Goal: Find specific page/section: Find specific page/section

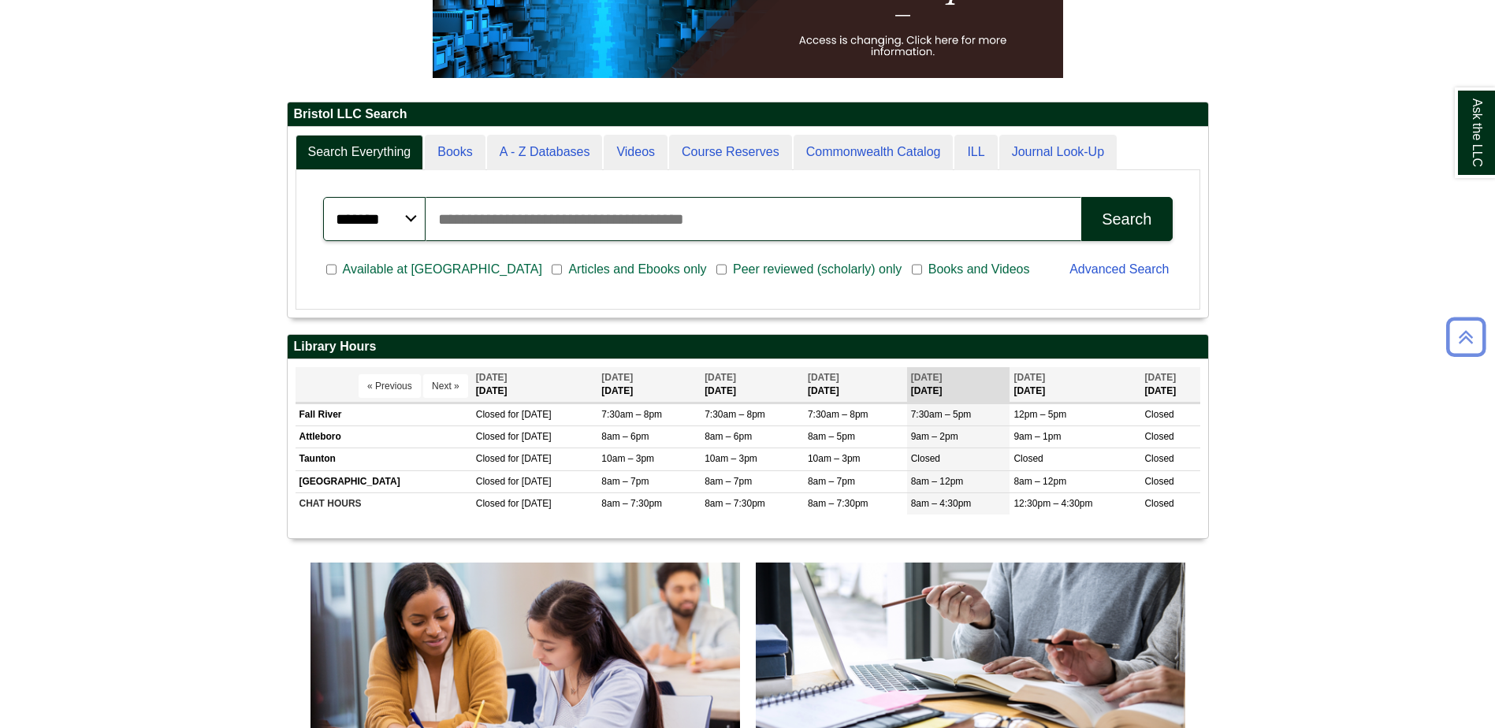
scroll to position [563, 0]
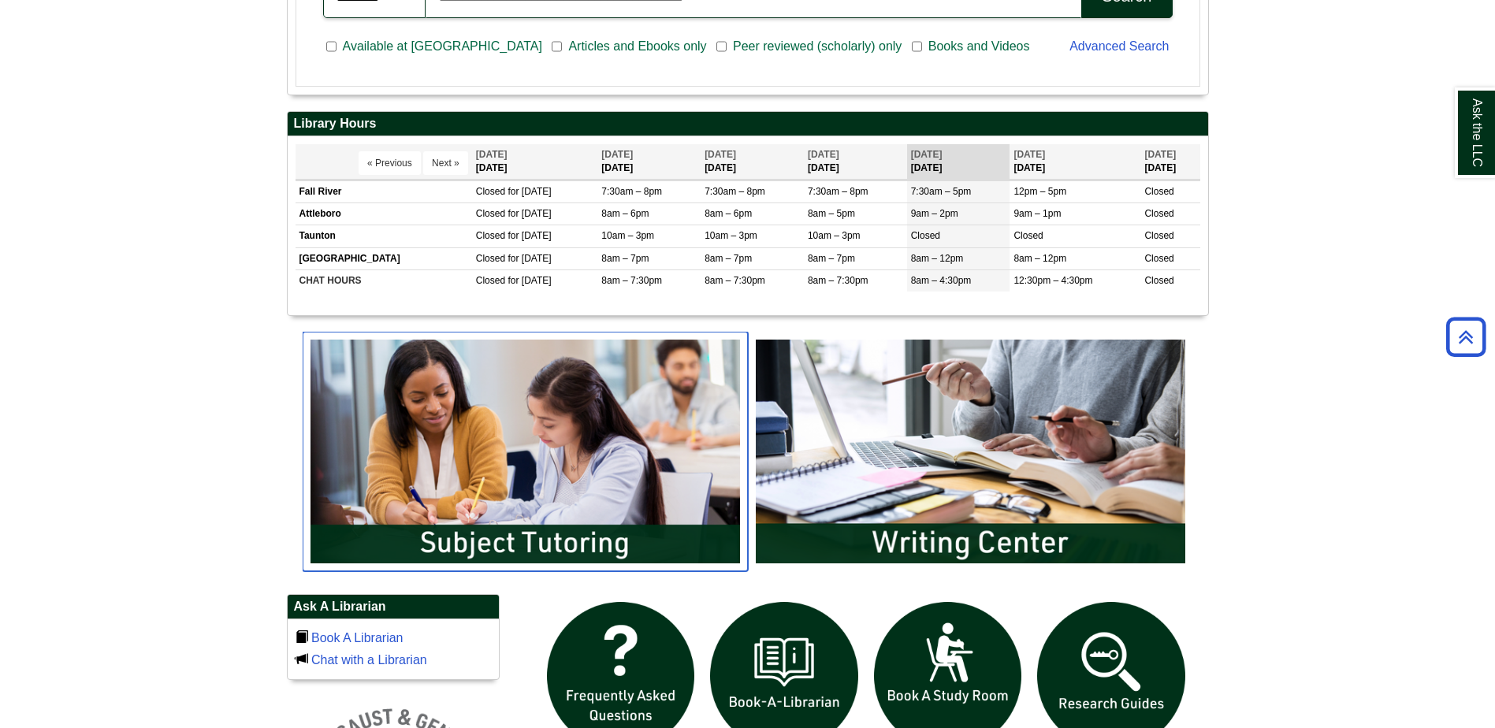
click at [638, 410] on img "slideshow" at bounding box center [525, 452] width 445 height 240
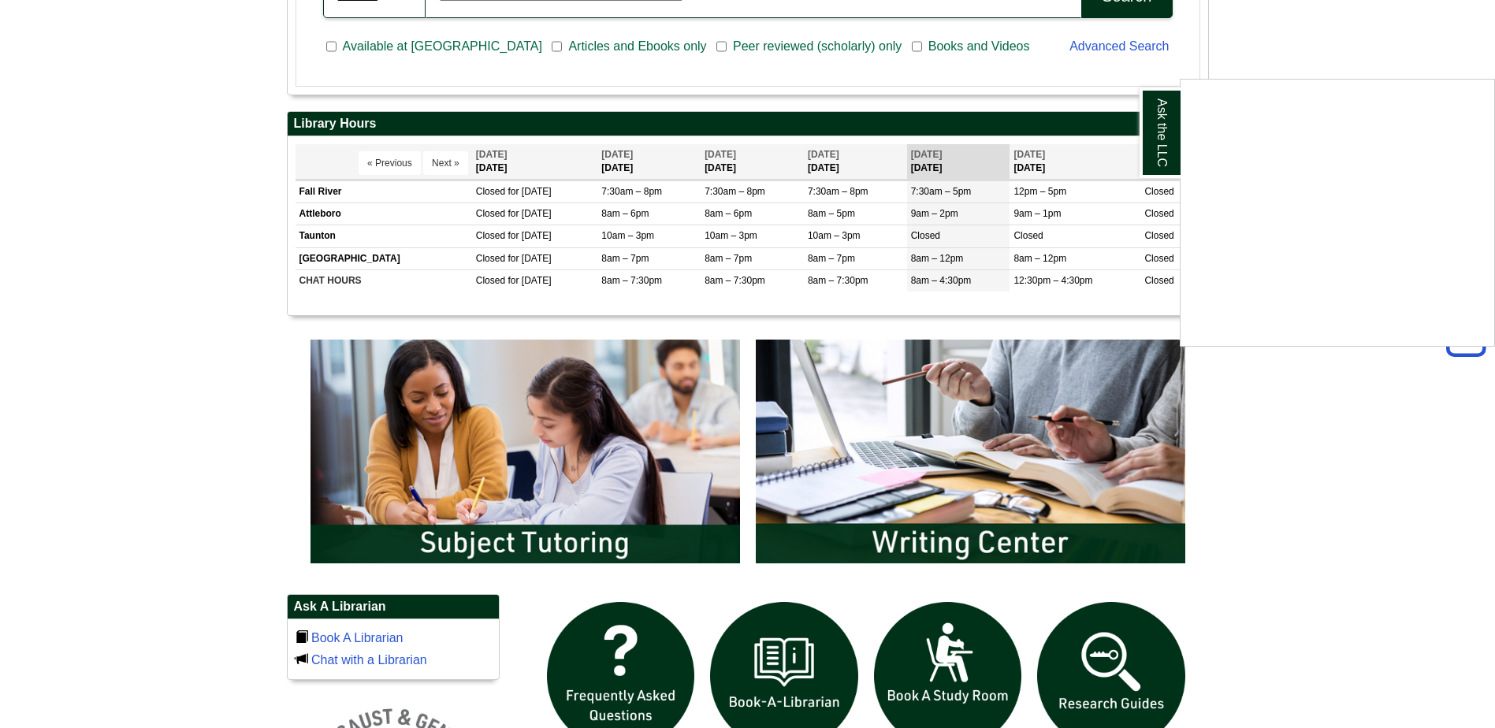
click at [615, 523] on div "Ask the LLC" at bounding box center [747, 364] width 1495 height 728
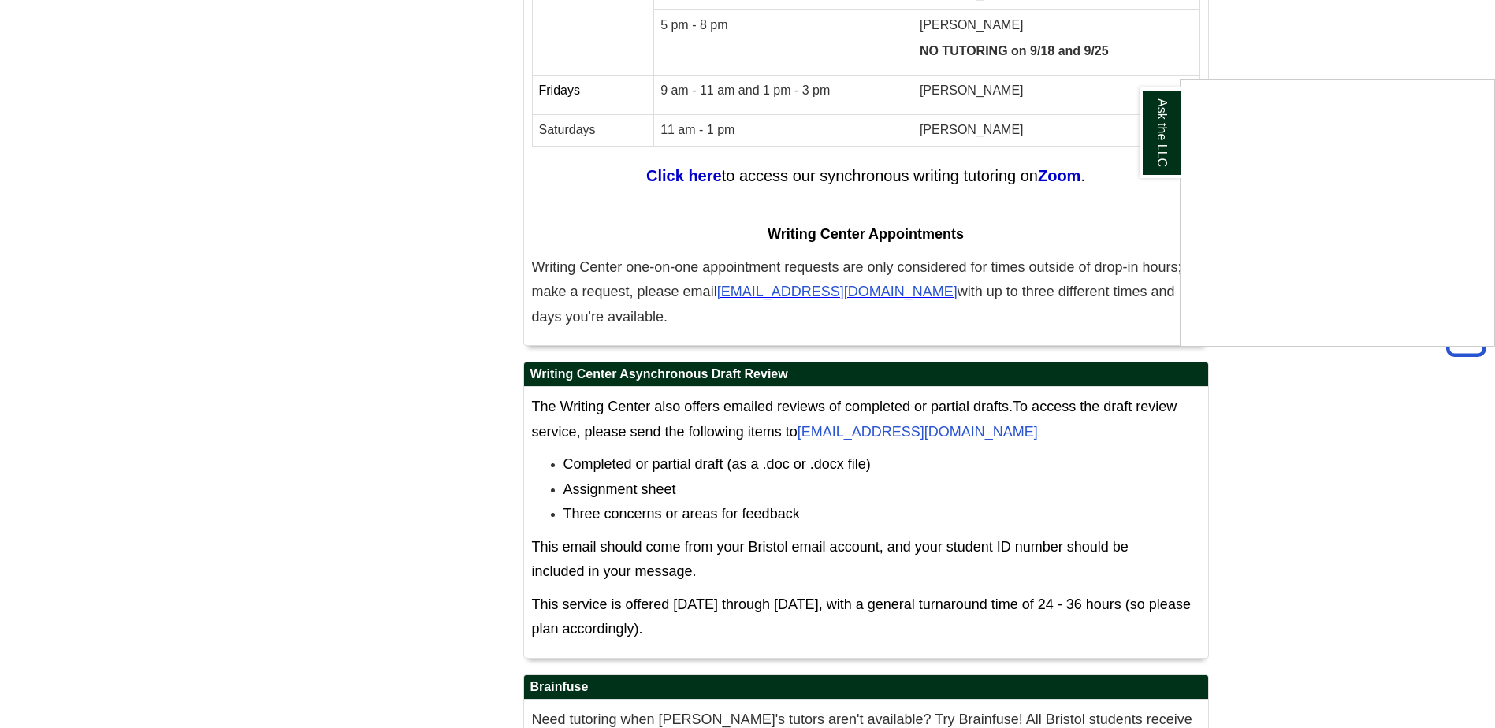
scroll to position [8388, 0]
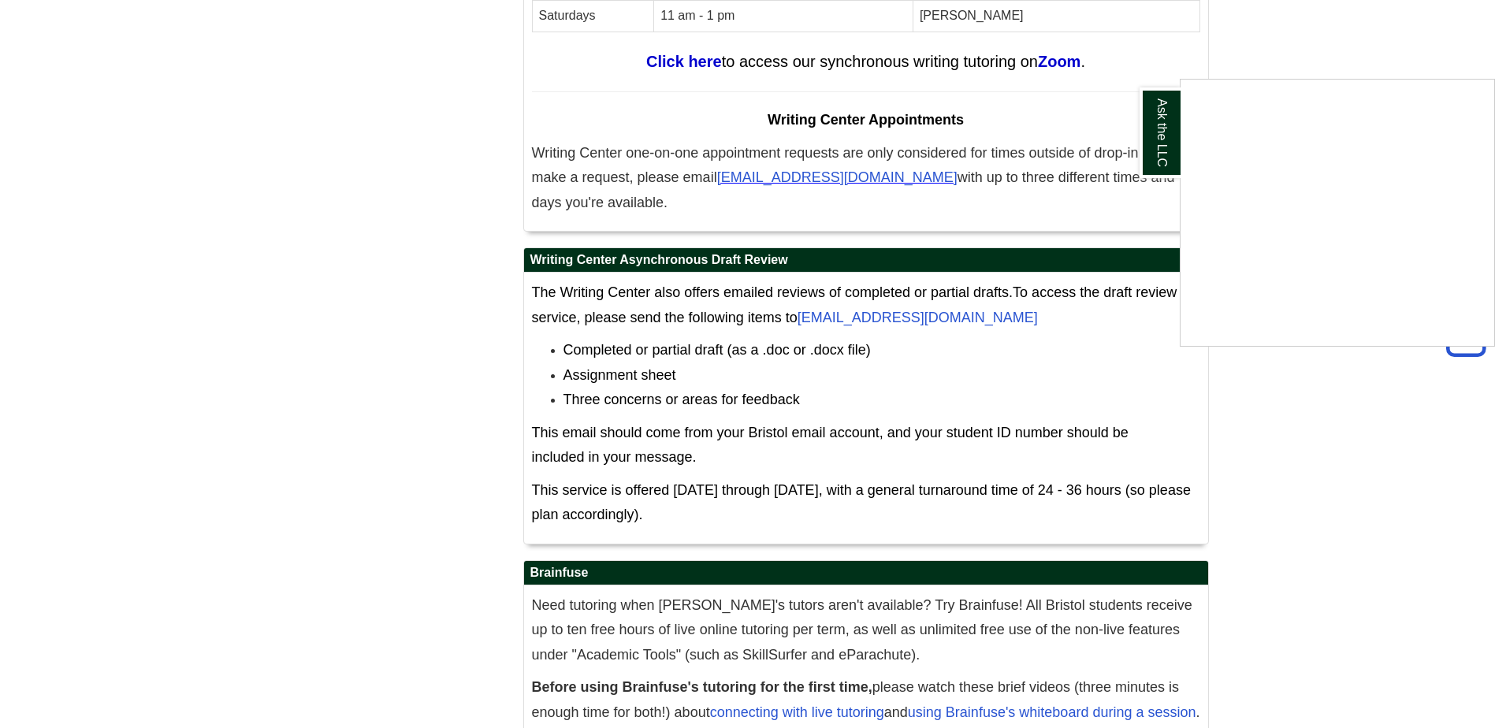
click at [1183, 702] on div "Ask the LLC" at bounding box center [747, 364] width 1495 height 728
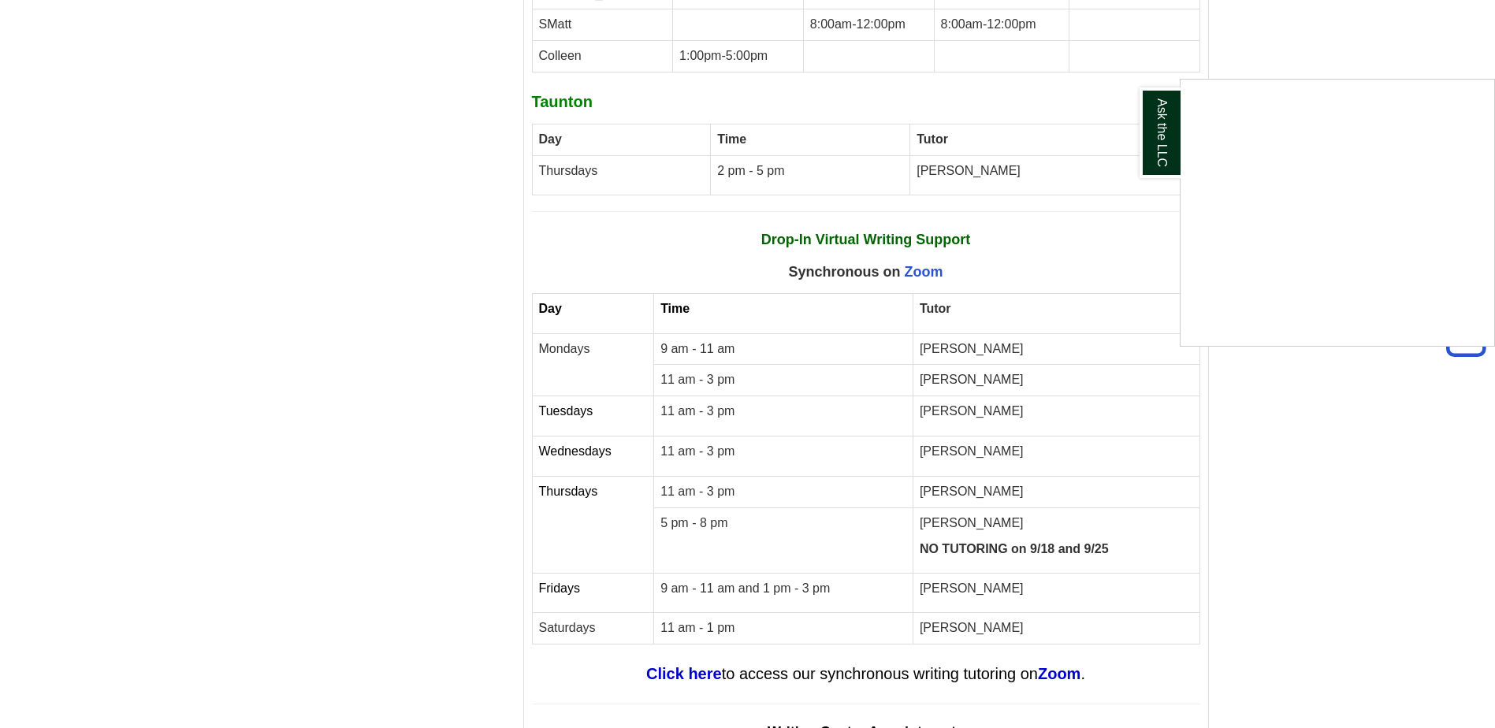
scroll to position [8388, 0]
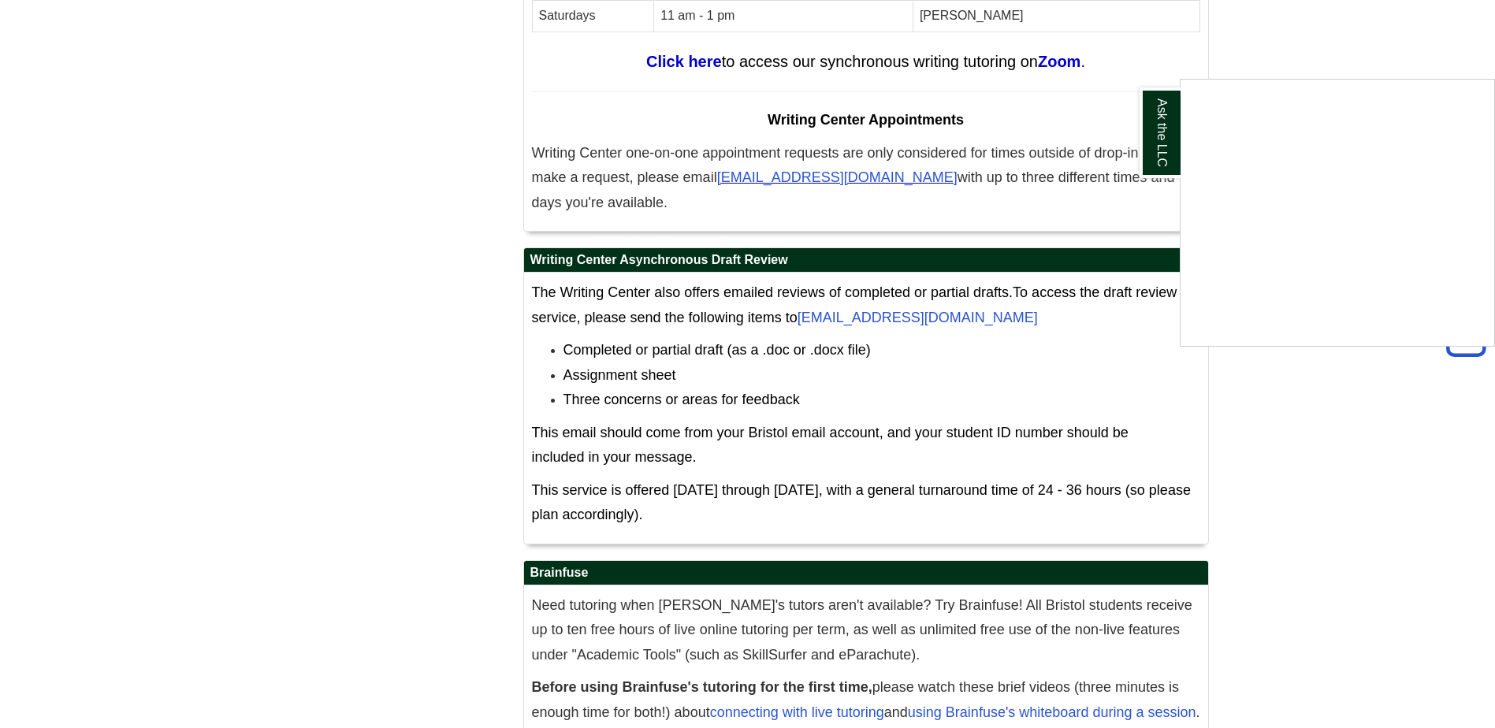
click at [1153, 704] on div "Ask the LLC" at bounding box center [747, 364] width 1495 height 728
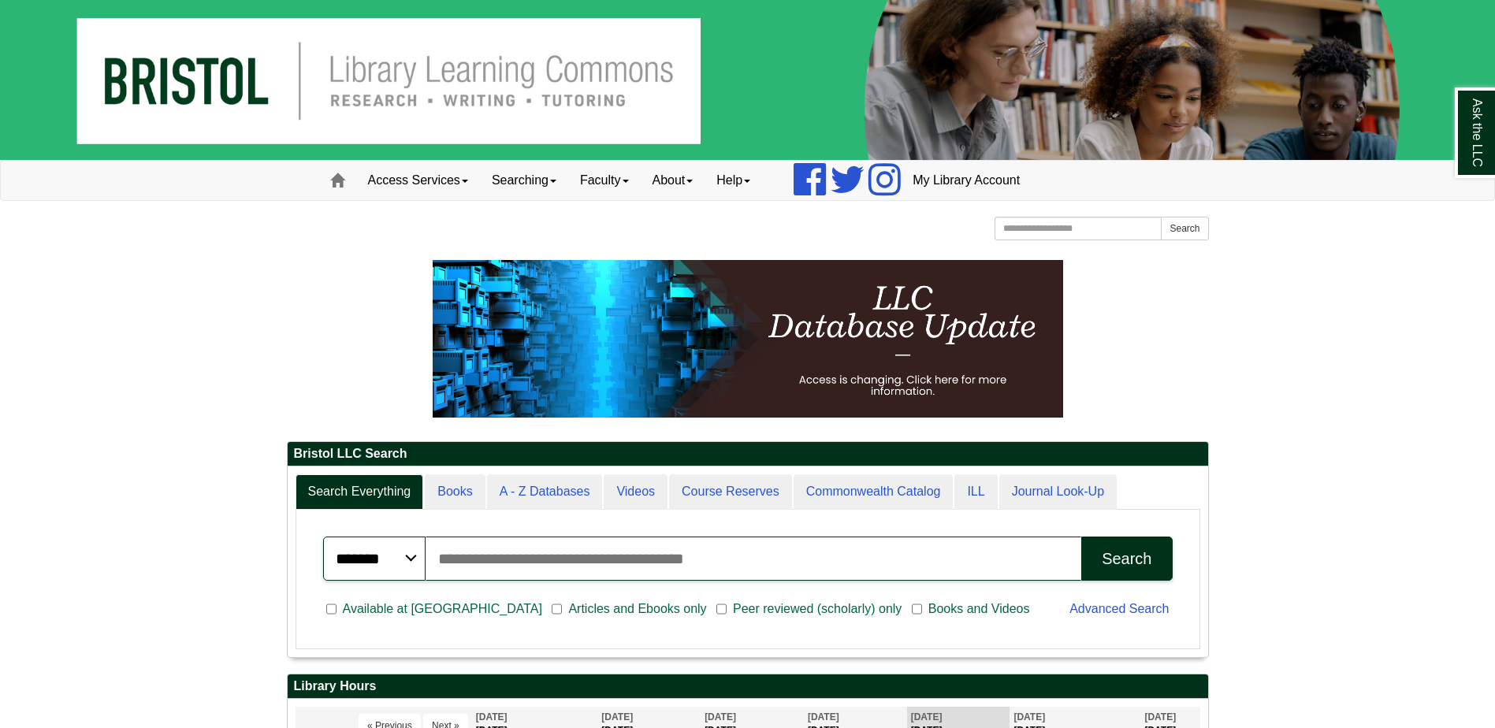
scroll to position [493, 0]
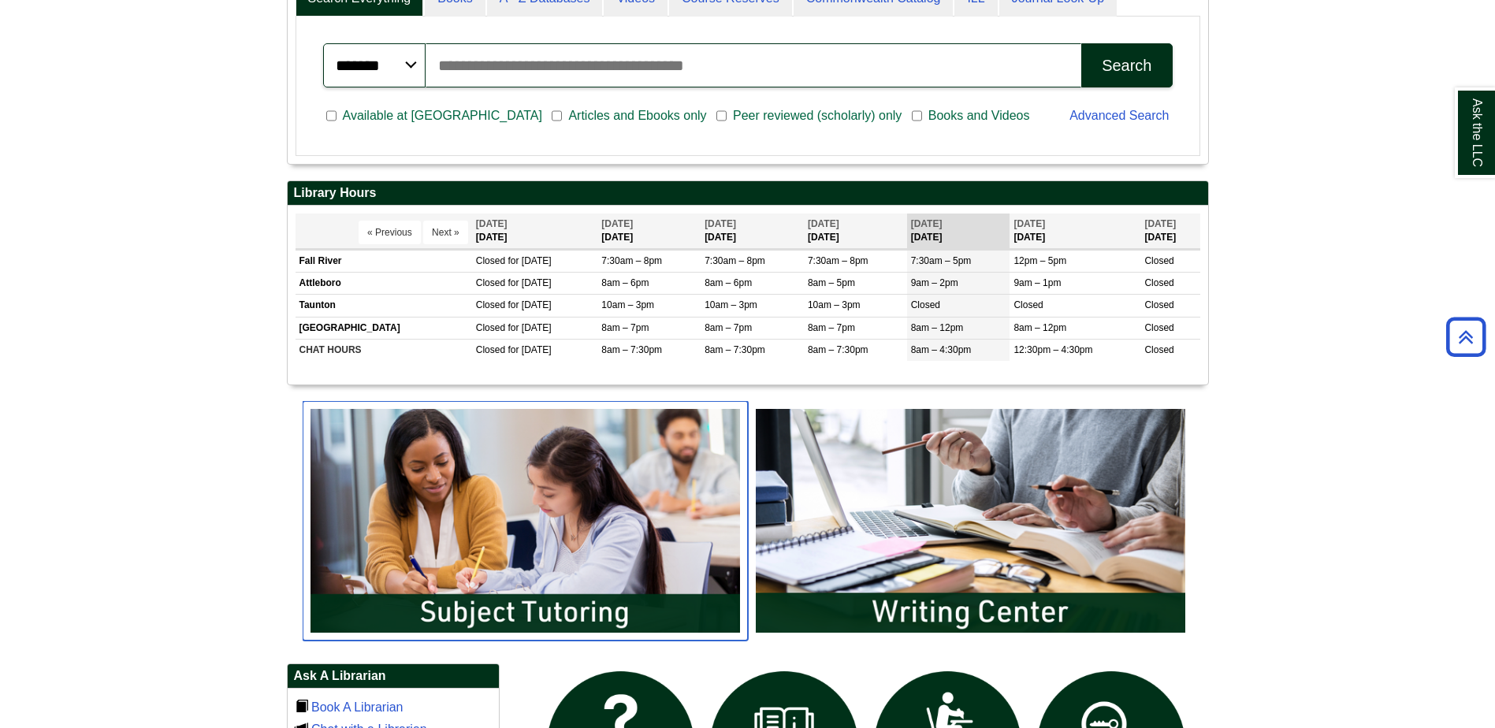
click at [597, 487] on img "slideshow" at bounding box center [525, 521] width 445 height 240
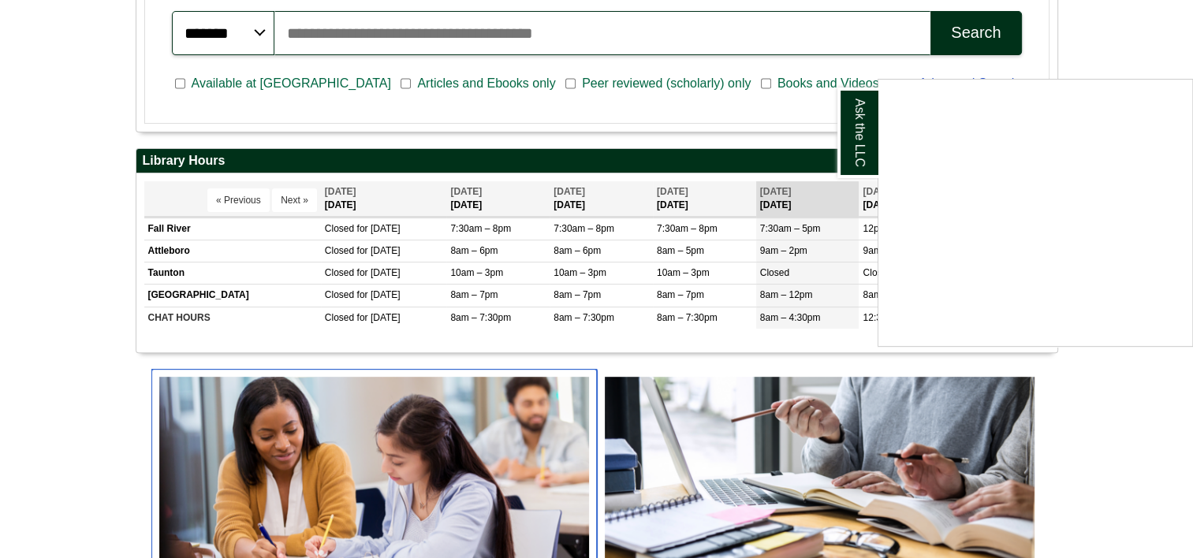
scroll to position [8, 7]
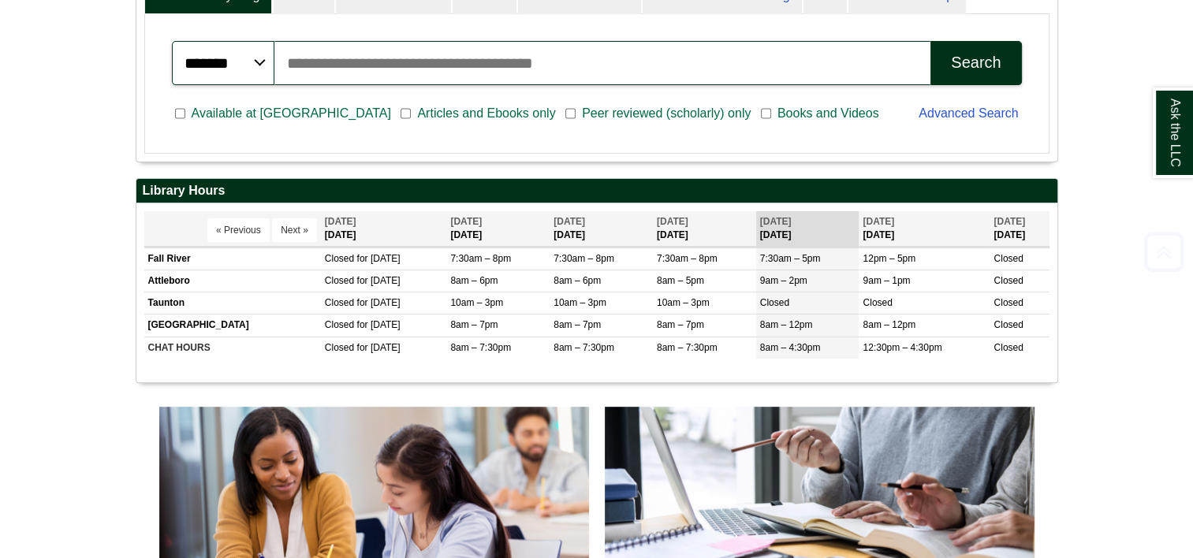
scroll to position [514, 0]
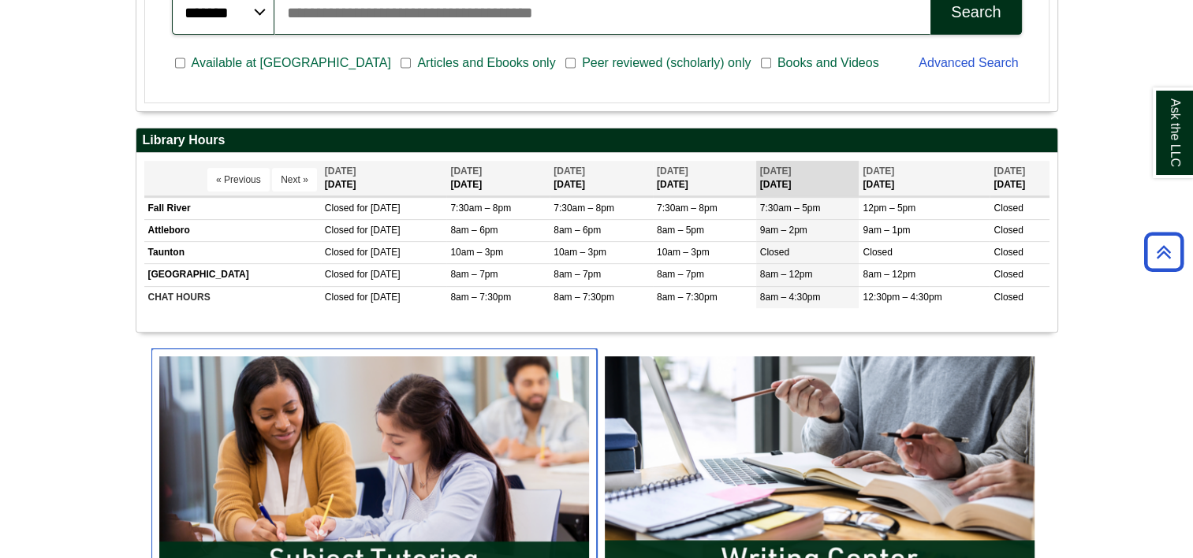
click at [424, 407] on body "Skip to Main Content Toggle navigation Home Access Services Access Services Pol…" at bounding box center [596, 477] width 1193 height 1982
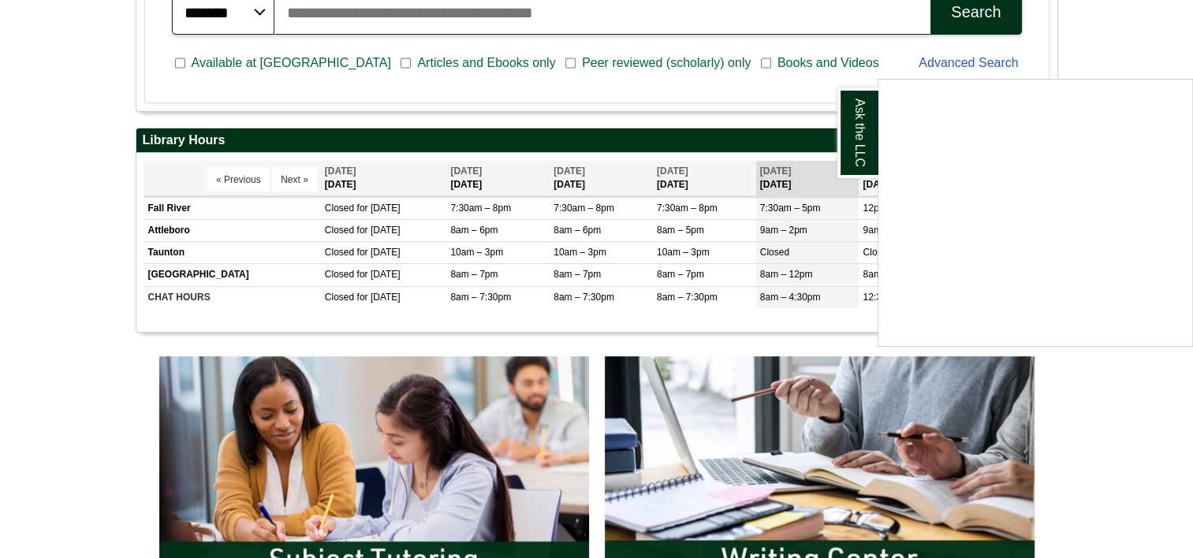
click at [424, 407] on div "Ask the LLC" at bounding box center [596, 279] width 1193 height 558
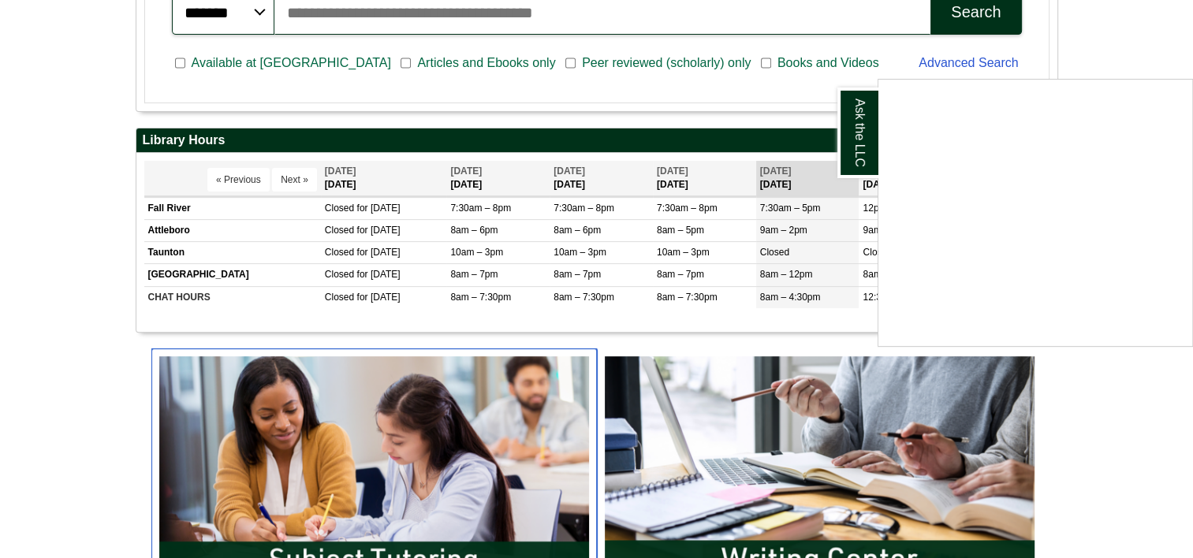
click at [424, 407] on img "slideshow" at bounding box center [373, 468] width 445 height 240
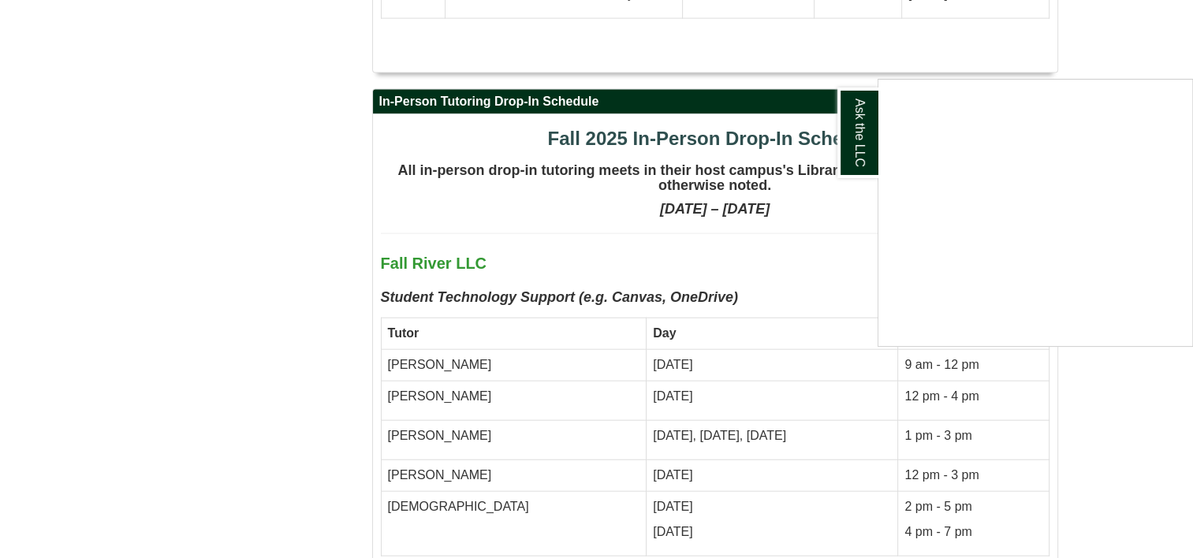
scroll to position [3759, 0]
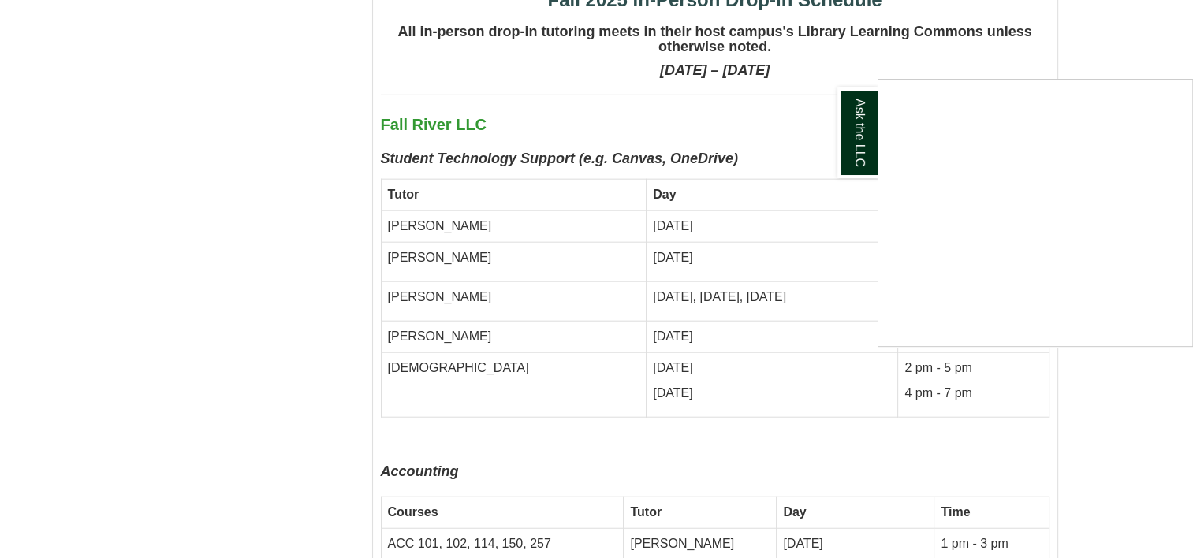
click at [390, 470] on div "Ask the LLC" at bounding box center [596, 279] width 1193 height 558
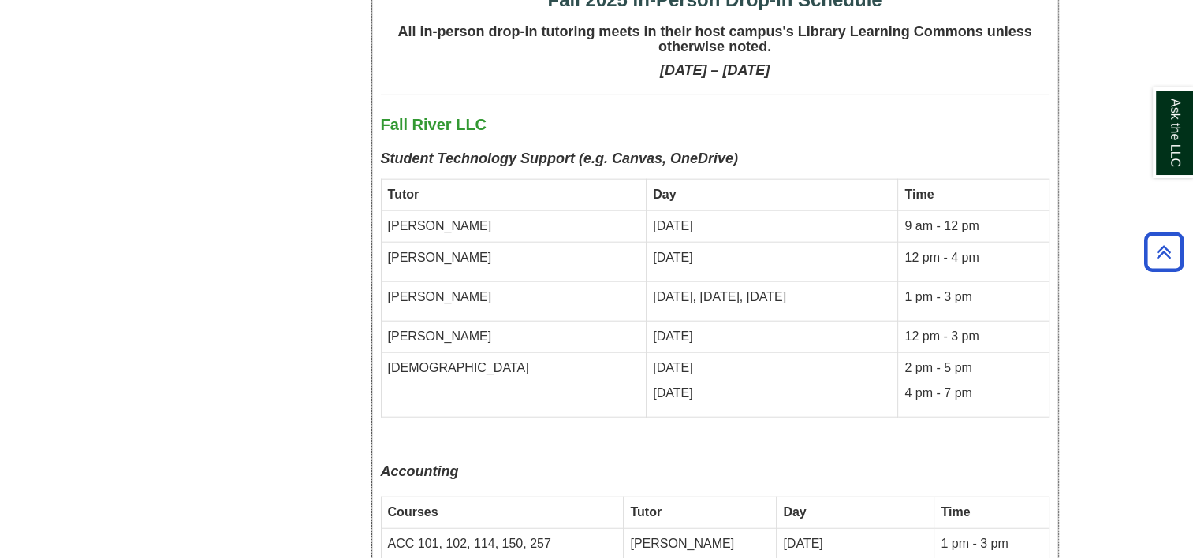
drag, startPoint x: 388, startPoint y: 469, endPoint x: 1027, endPoint y: 485, distance: 639.5
copy tr "ACC 101, 102, 258 MAN [DEMOGRAPHIC_DATA] [PERSON_NAME] [DATE] and [DATE] [DATE]…"
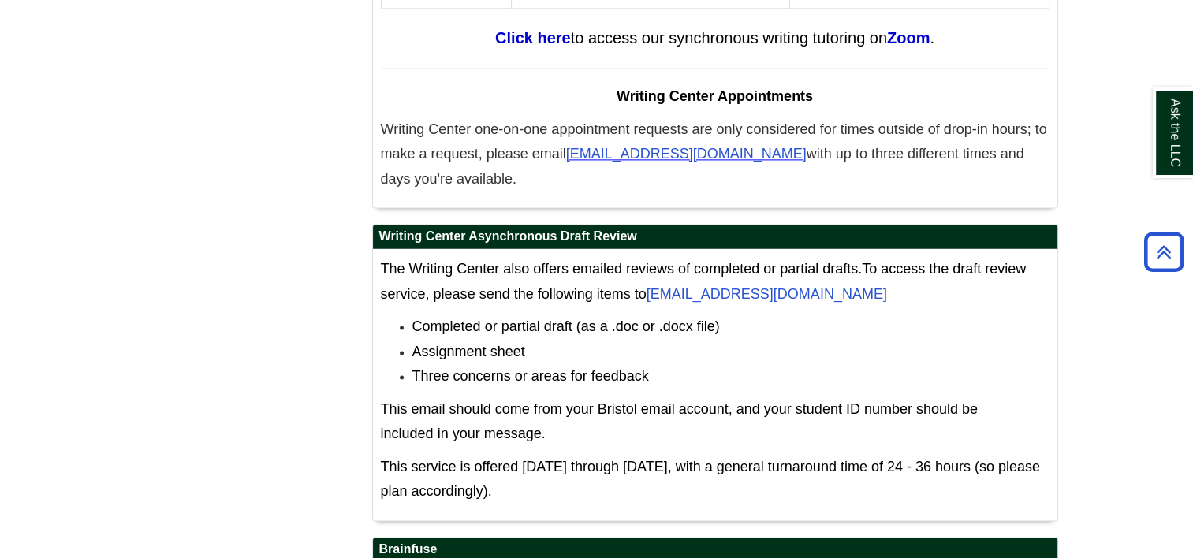
scroll to position [8251, 0]
